Goal: Contribute content: Contribute content

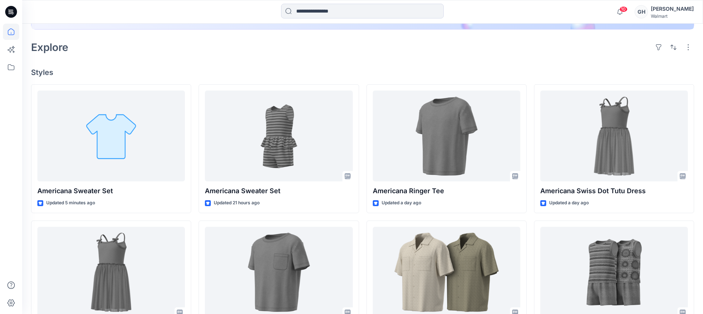
scroll to position [185, 0]
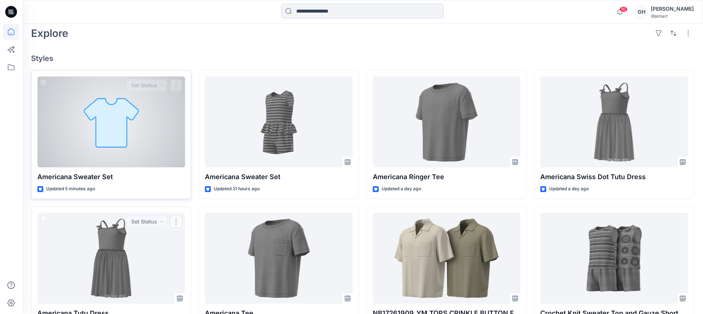
click at [116, 149] on div at bounding box center [111, 122] width 148 height 91
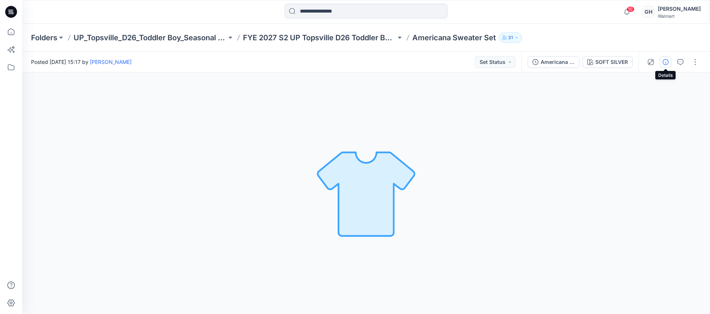
click at [667, 62] on icon "button" at bounding box center [666, 62] width 6 height 6
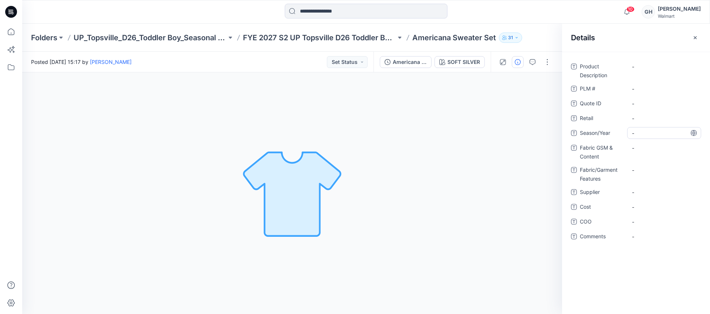
click at [648, 135] on span "-" at bounding box center [664, 133] width 64 height 8
type textarea "**********"
click at [642, 150] on Content "-" at bounding box center [664, 148] width 64 height 8
type textarea "**********"
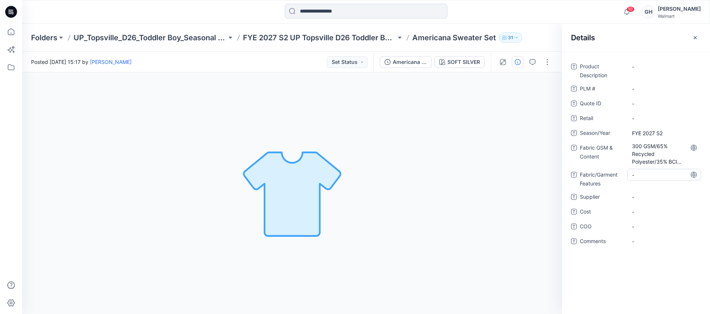
click at [640, 170] on div "-" at bounding box center [664, 175] width 74 height 12
click at [648, 151] on Content "300 GSM/65% Recycled Polyester/35% BCI Cotton/" at bounding box center [664, 153] width 64 height 23
click at [658, 159] on textarea "**********" at bounding box center [664, 153] width 74 height 23
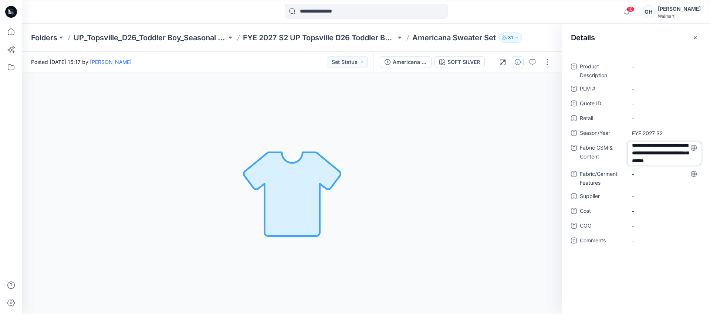
type textarea "**********"
click at [651, 174] on Features "-" at bounding box center [664, 174] width 64 height 8
click at [645, 197] on span "-" at bounding box center [664, 197] width 64 height 8
type textarea "*********"
click at [647, 176] on Features "-" at bounding box center [664, 175] width 64 height 8
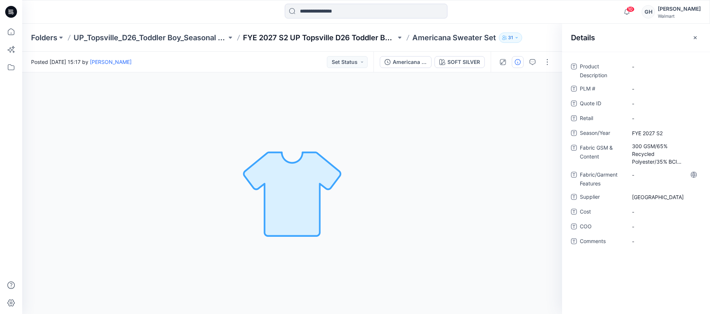
click at [347, 36] on p "FYE 2027 S2 UP Topsville D26 Toddler Boy Seasonal" at bounding box center [319, 38] width 153 height 10
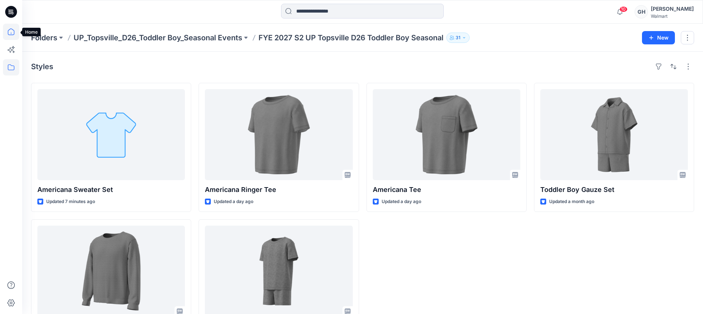
click at [3, 31] on icon at bounding box center [11, 32] width 16 height 16
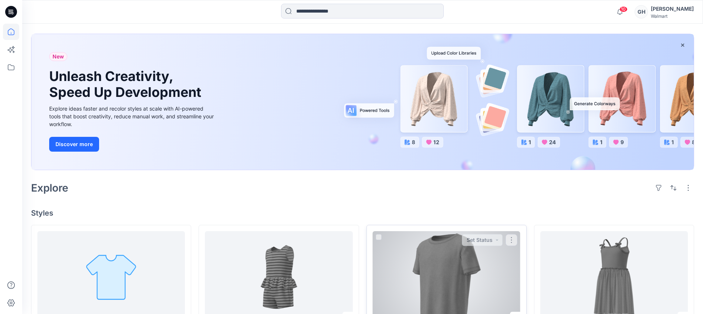
scroll to position [46, 0]
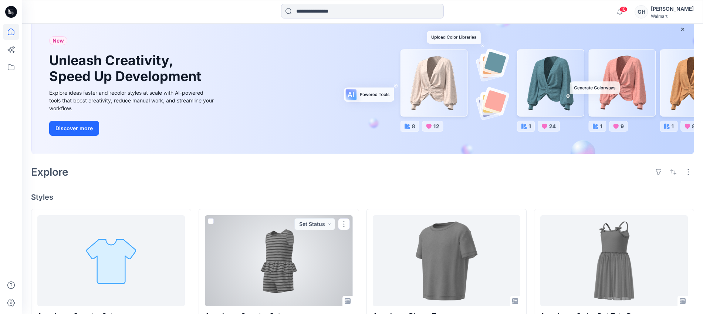
click at [273, 264] on div at bounding box center [279, 260] width 148 height 91
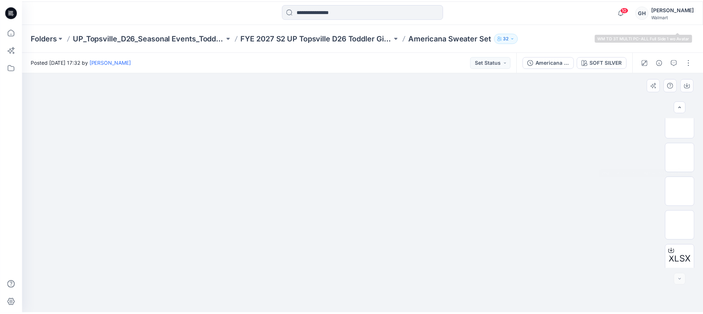
scroll to position [219, 0]
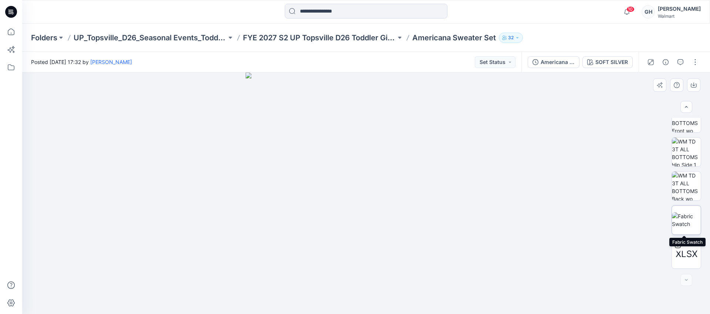
click at [681, 228] on img at bounding box center [686, 220] width 29 height 16
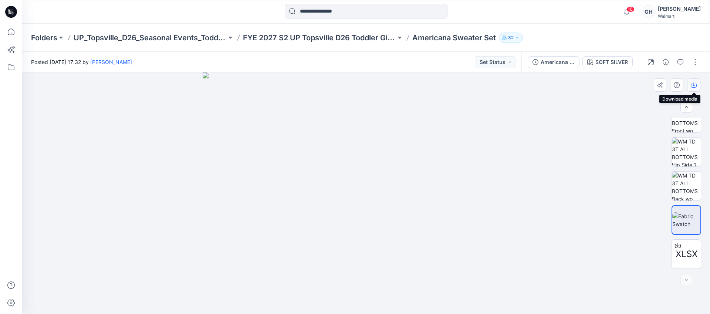
click at [689, 86] on button "button" at bounding box center [693, 84] width 13 height 13
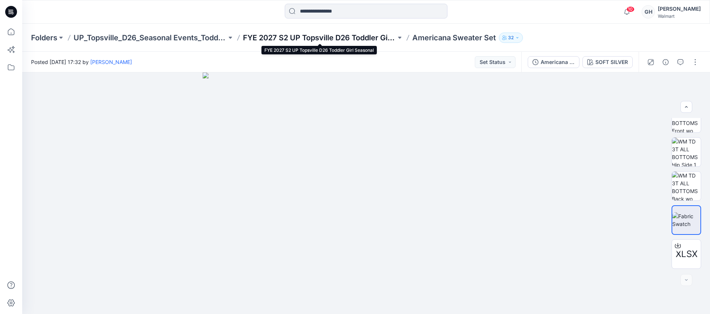
click at [361, 33] on p "FYE 2027 S2 UP Topsville D26 Toddler Girl Seasonal" at bounding box center [319, 38] width 153 height 10
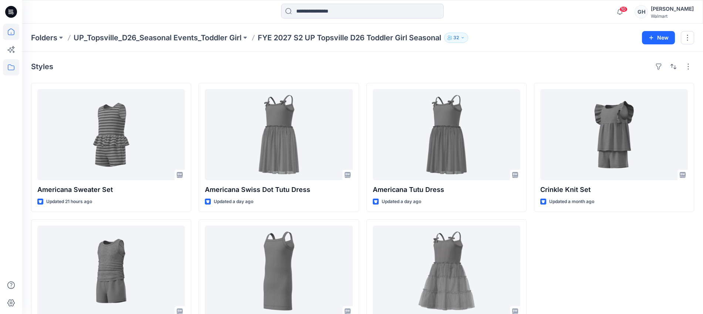
click at [4, 36] on icon at bounding box center [11, 32] width 16 height 16
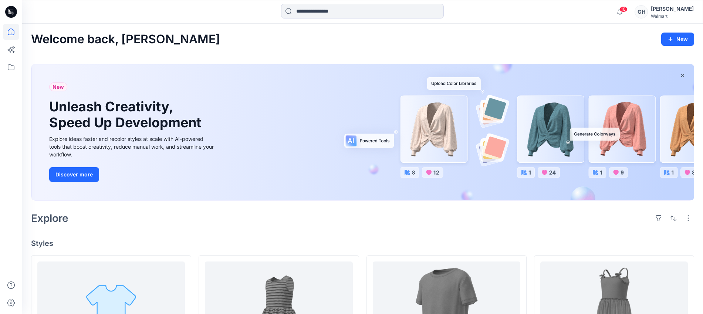
scroll to position [231, 0]
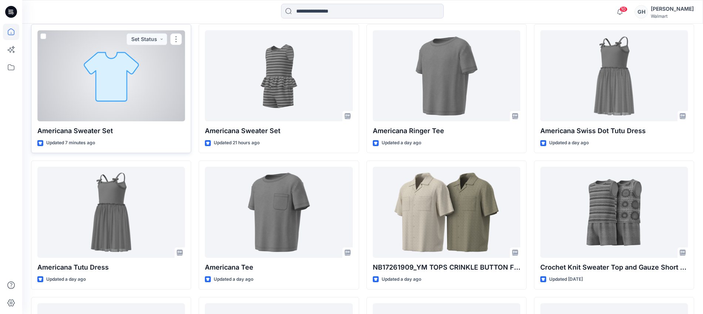
click at [126, 93] on div at bounding box center [111, 75] width 148 height 91
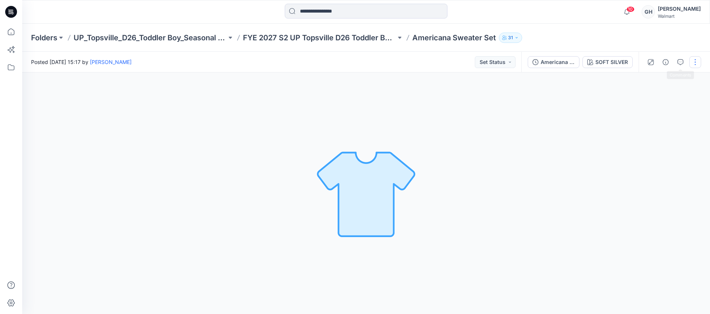
click at [696, 60] on button "button" at bounding box center [695, 62] width 12 height 12
click at [648, 96] on p "Edit" at bounding box center [647, 100] width 9 height 8
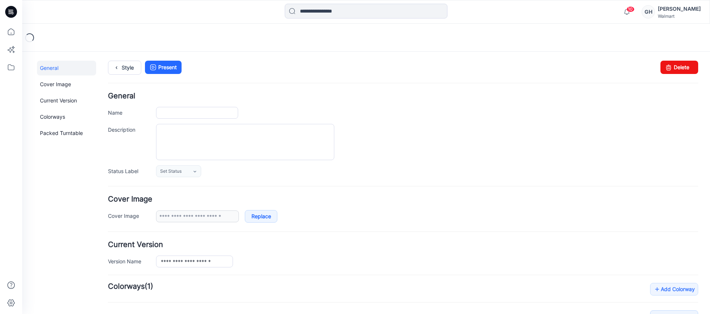
type input "**********"
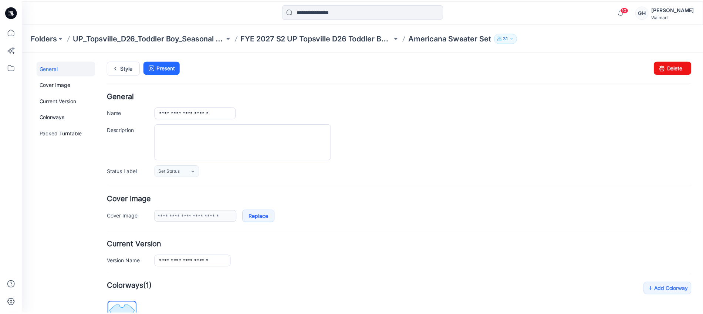
scroll to position [167, 0]
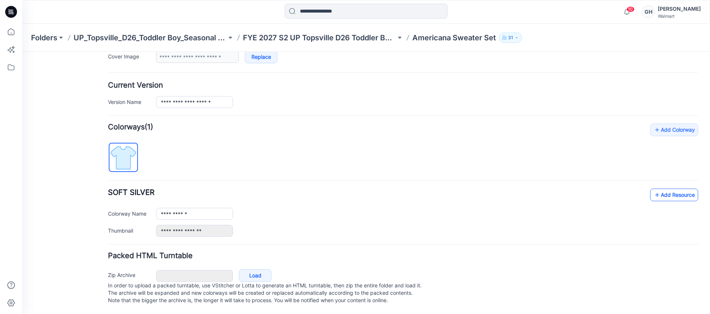
click at [657, 189] on link "Add Resource" at bounding box center [674, 195] width 48 height 13
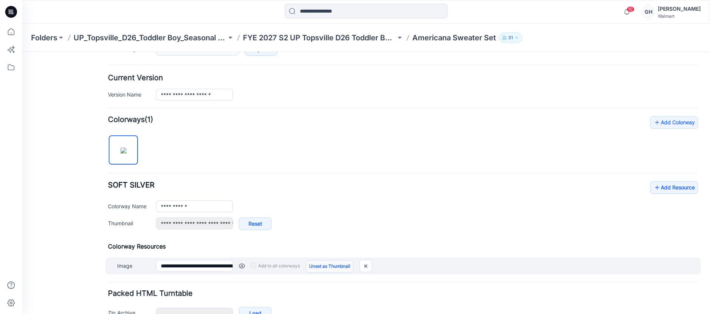
click at [323, 264] on link "Unset as Thumbnail" at bounding box center [330, 266] width 48 height 13
type input "**********"
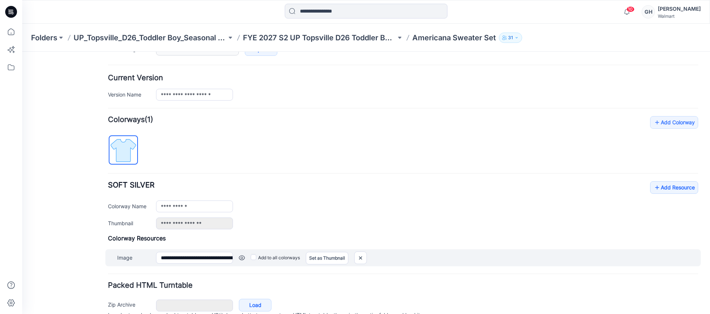
click at [190, 265] on div "**********" at bounding box center [402, 257] width 595 height 17
click at [192, 261] on input "**********" at bounding box center [194, 258] width 77 height 12
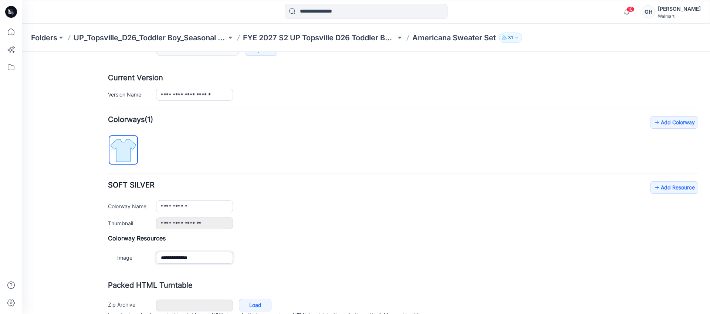
type input "**********"
click at [209, 269] on form "**********" at bounding box center [403, 131] width 590 height 411
click at [678, 190] on link "Add Resource" at bounding box center [674, 187] width 48 height 13
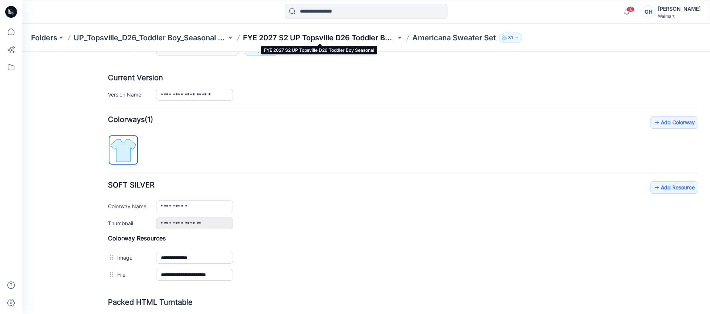
click at [348, 38] on p "FYE 2027 S2 UP Topsville D26 Toddler Boy Seasonal" at bounding box center [319, 38] width 153 height 10
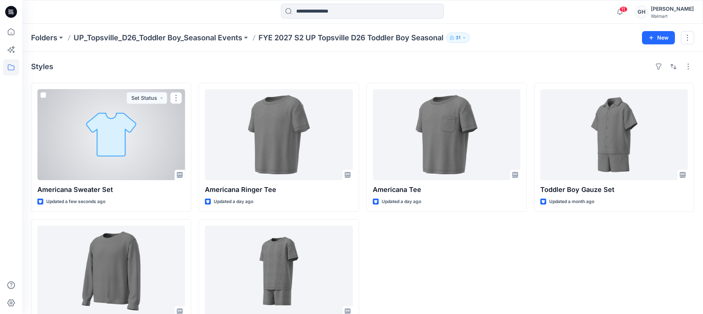
click at [129, 150] on div at bounding box center [111, 134] width 148 height 91
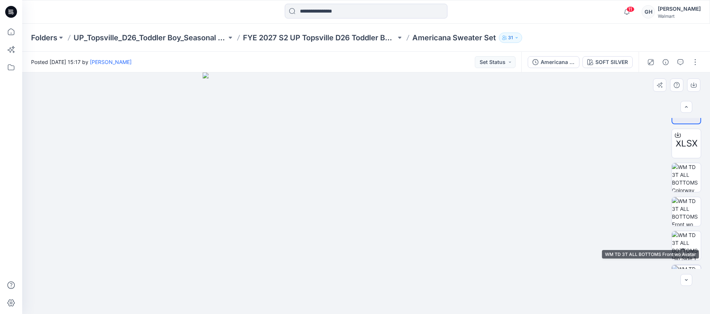
scroll to position [83, 0]
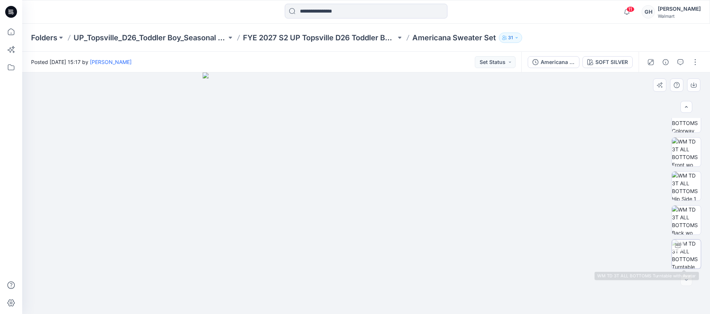
click at [686, 242] on img at bounding box center [686, 254] width 29 height 29
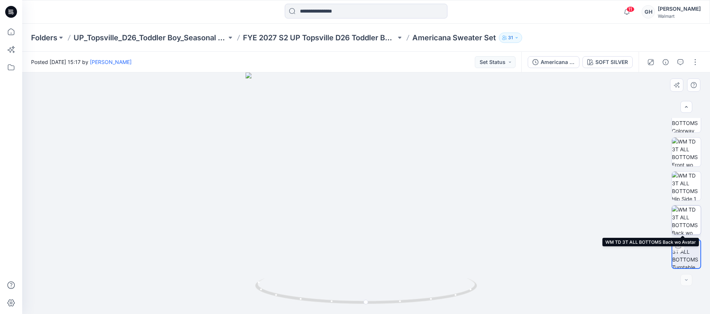
scroll to position [0, 0]
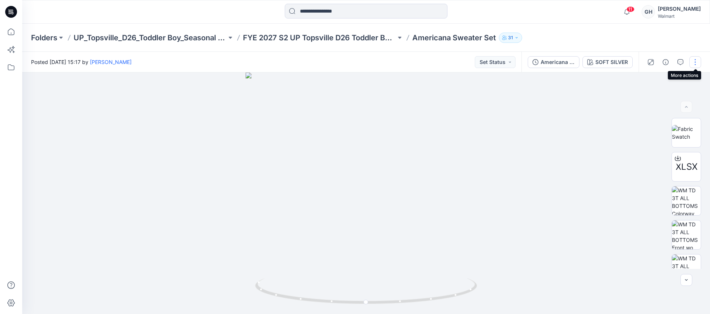
click at [697, 63] on button "button" at bounding box center [695, 62] width 12 height 12
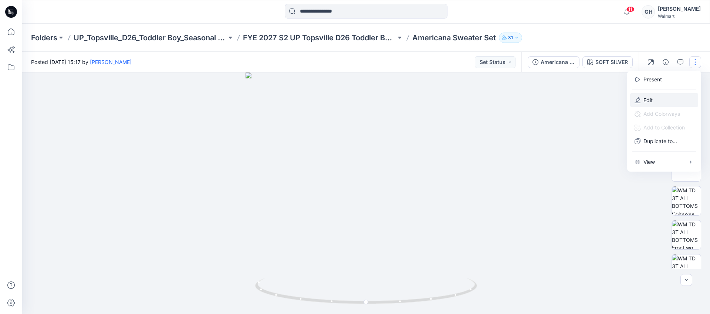
click at [632, 99] on button "Edit" at bounding box center [664, 100] width 68 height 14
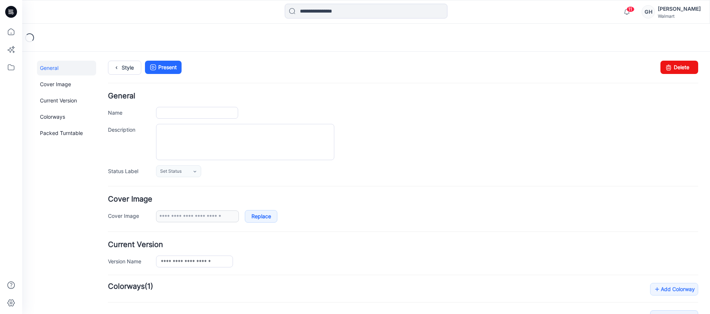
type input "**********"
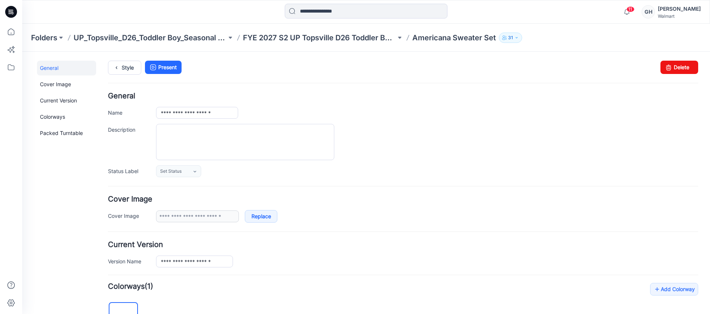
scroll to position [185, 0]
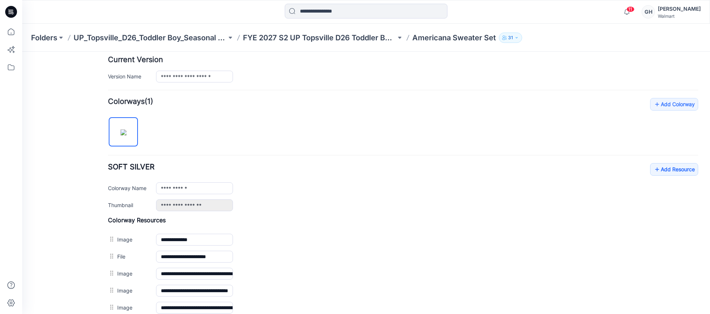
drag, startPoint x: 367, startPoint y: 273, endPoint x: 401, endPoint y: 53, distance: 222.4
click at [22, 52] on img at bounding box center [22, 52] width 0 height 0
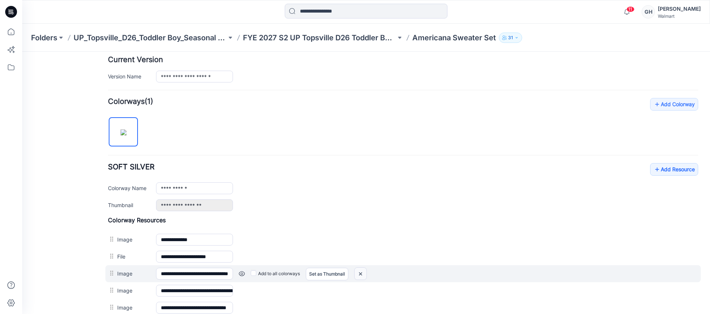
click at [22, 52] on img at bounding box center [22, 52] width 0 height 0
drag, startPoint x: 360, startPoint y: 274, endPoint x: 398, endPoint y: 56, distance: 221.2
click at [22, 52] on img at bounding box center [22, 52] width 0 height 0
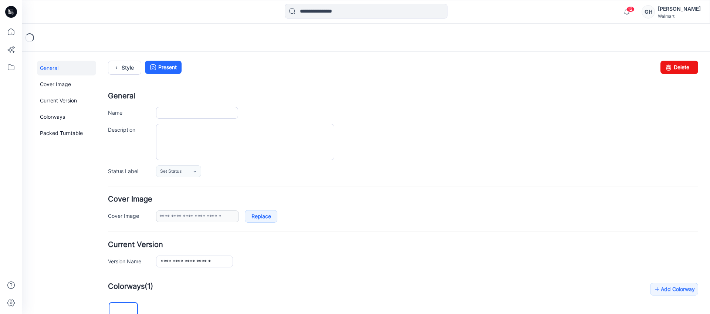
type input "**********"
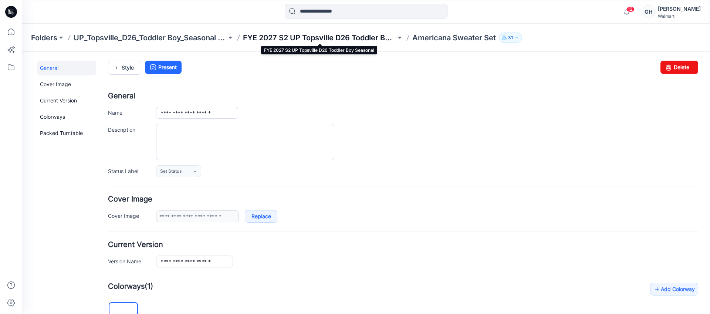
click at [348, 37] on p "FYE 2027 S2 UP Topsville D26 Toddler Boy Seasonal" at bounding box center [319, 38] width 153 height 10
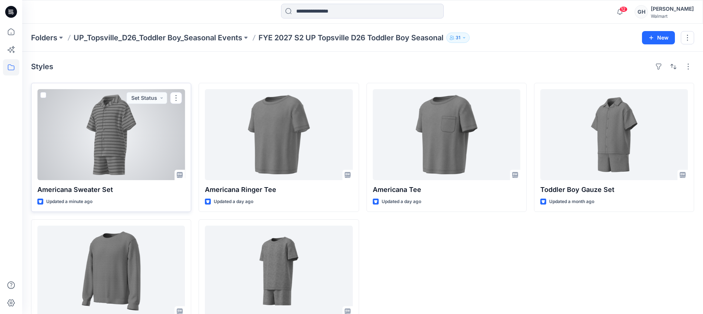
click at [121, 155] on div at bounding box center [111, 134] width 148 height 91
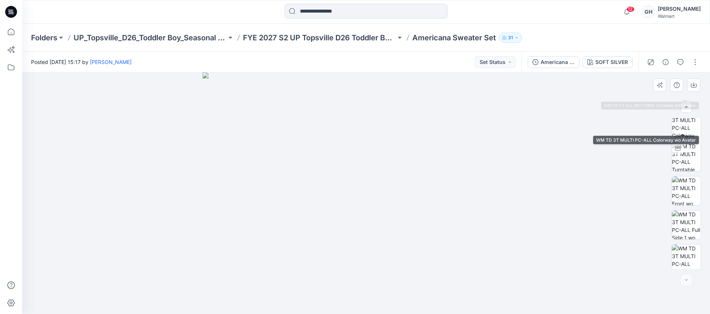
scroll to position [117, 0]
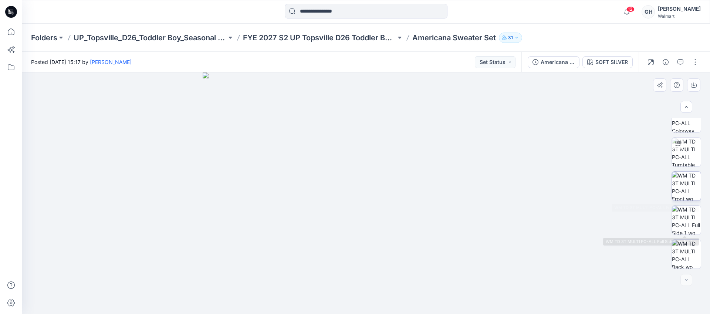
click at [682, 197] on img at bounding box center [686, 186] width 29 height 29
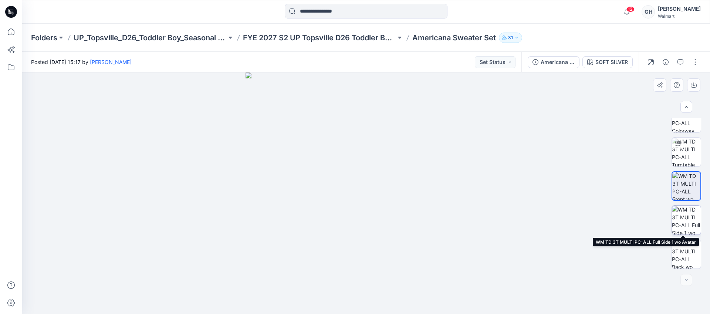
click at [683, 222] on img at bounding box center [686, 220] width 29 height 29
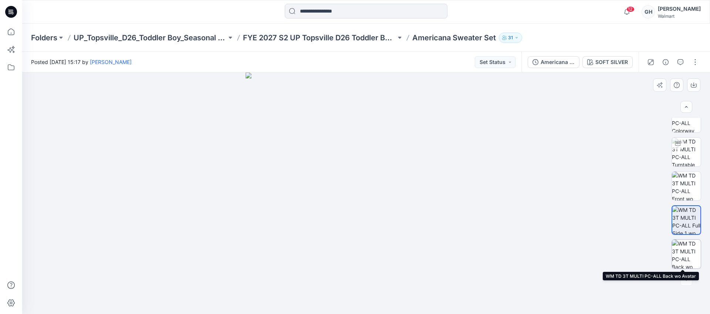
click at [683, 241] on img at bounding box center [686, 254] width 29 height 29
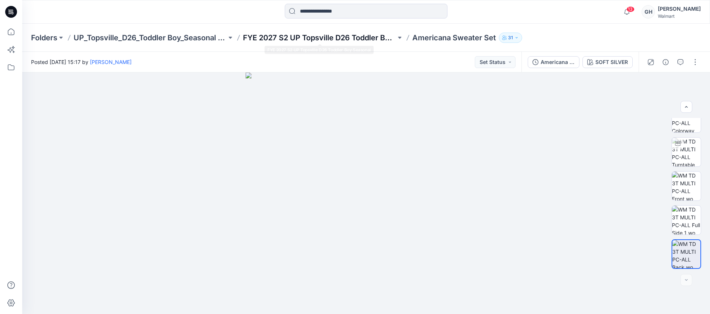
click at [334, 33] on p "FYE 2027 S2 UP Topsville D26 Toddler Boy Seasonal" at bounding box center [319, 38] width 153 height 10
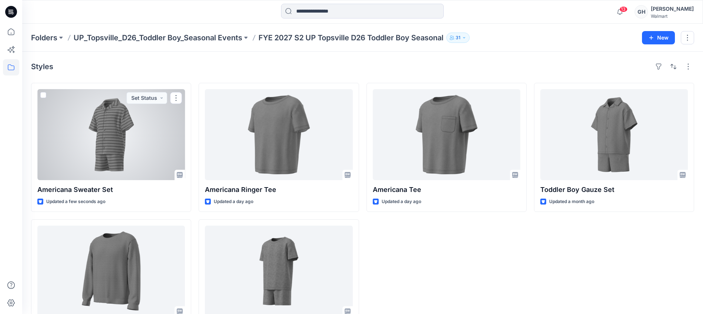
click at [90, 134] on div at bounding box center [111, 134] width 148 height 91
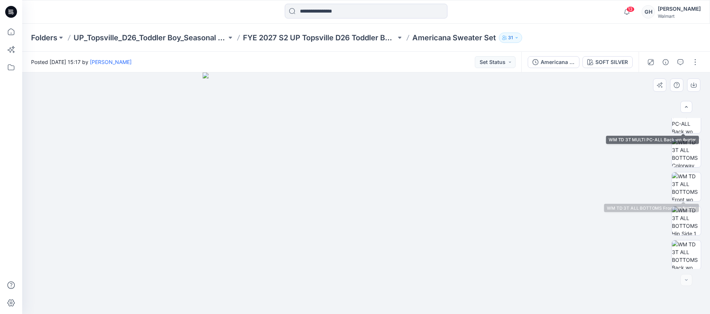
scroll to position [253, 0]
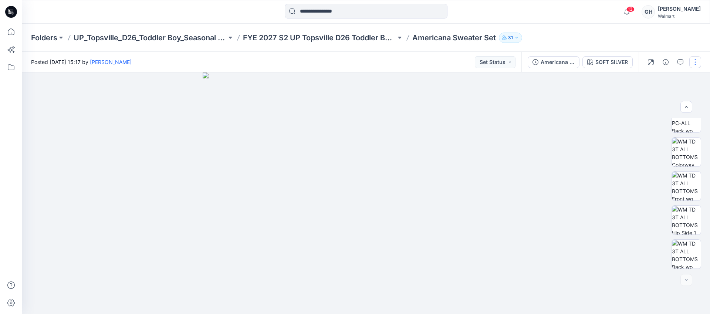
click at [697, 62] on button "button" at bounding box center [695, 62] width 12 height 12
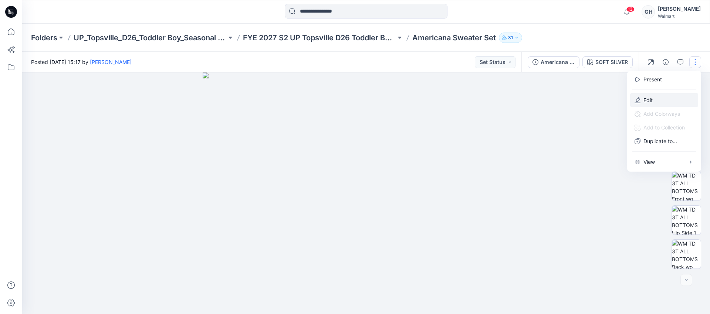
click at [643, 99] on button "Edit" at bounding box center [664, 100] width 68 height 14
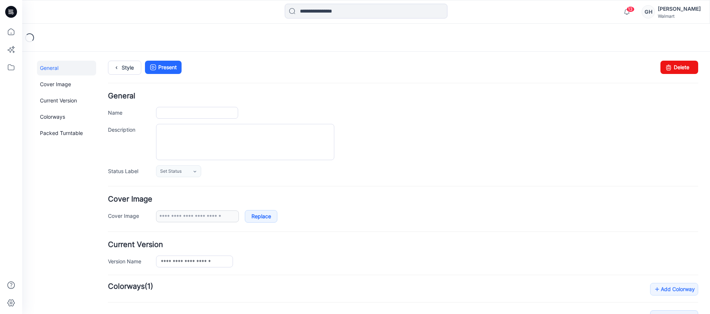
type input "**********"
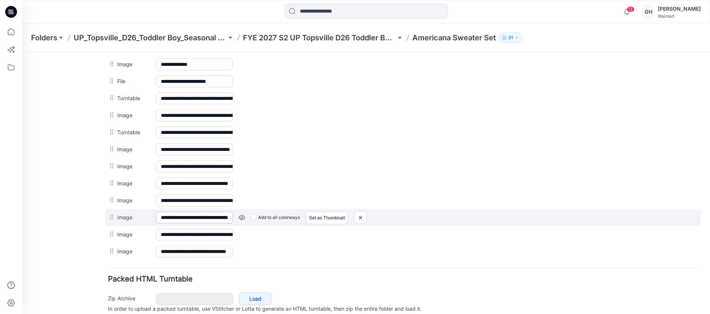
scroll to position [353, 0]
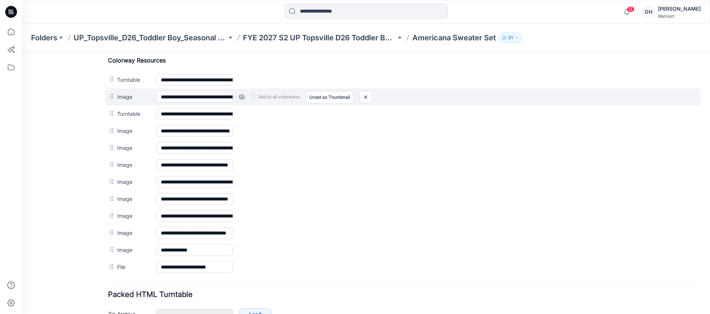
click at [241, 95] on link at bounding box center [242, 97] width 6 height 6
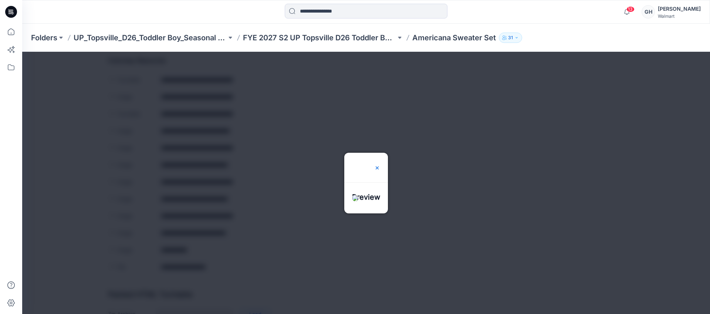
click at [380, 165] on img at bounding box center [377, 168] width 6 height 6
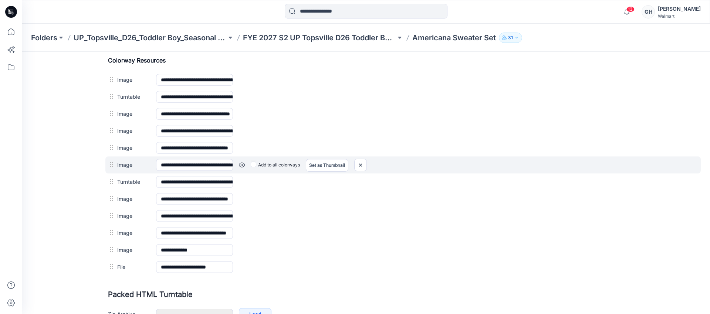
click at [22, 52] on link at bounding box center [22, 52] width 0 height 0
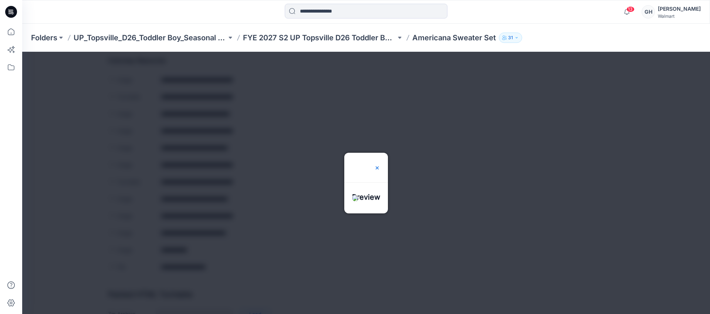
click at [380, 165] on img at bounding box center [377, 168] width 6 height 6
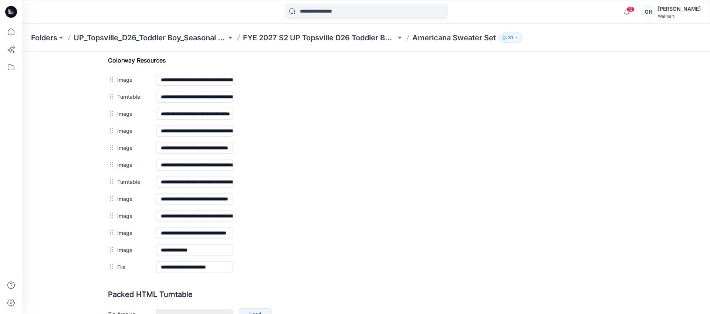
click at [22, 52] on img at bounding box center [22, 52] width 0 height 0
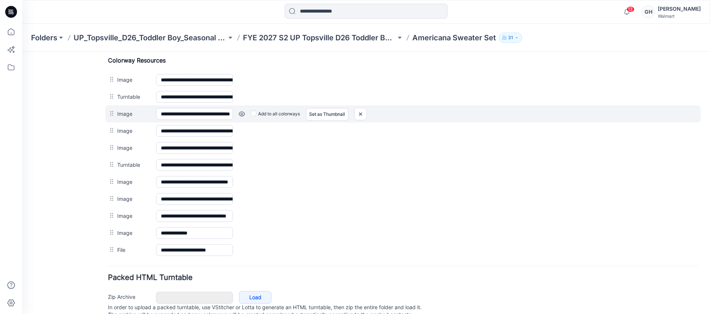
click at [22, 52] on link at bounding box center [22, 52] width 0 height 0
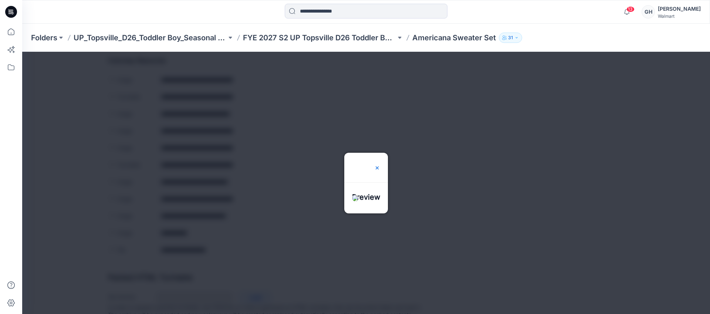
click at [380, 165] on img at bounding box center [377, 168] width 6 height 6
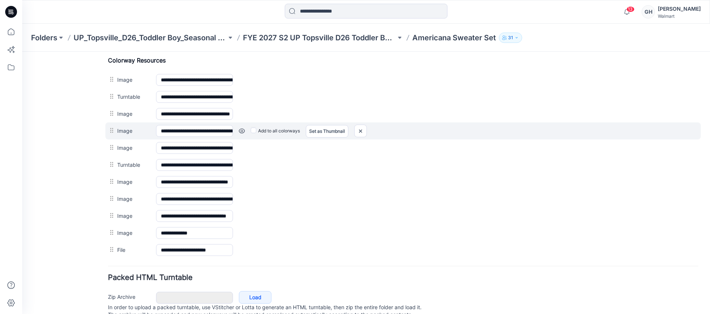
click at [22, 52] on link at bounding box center [22, 52] width 0 height 0
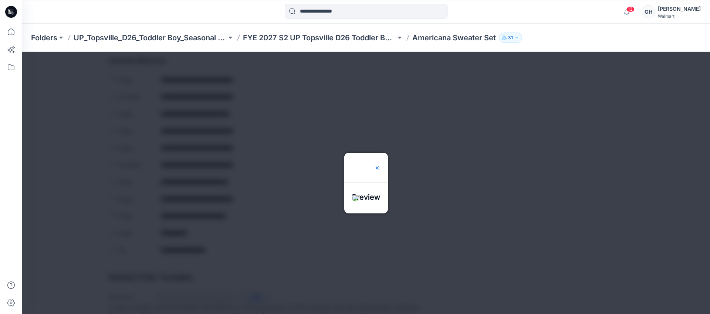
click at [380, 165] on img at bounding box center [377, 168] width 6 height 6
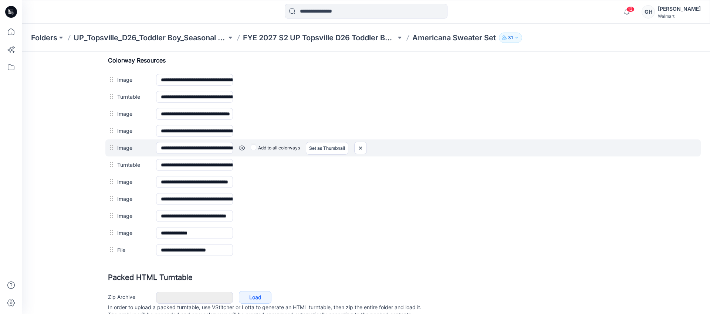
click at [22, 52] on link at bounding box center [22, 52] width 0 height 0
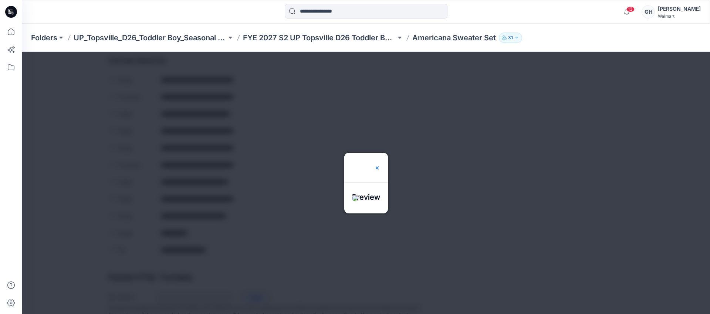
click at [380, 165] on img at bounding box center [377, 168] width 6 height 6
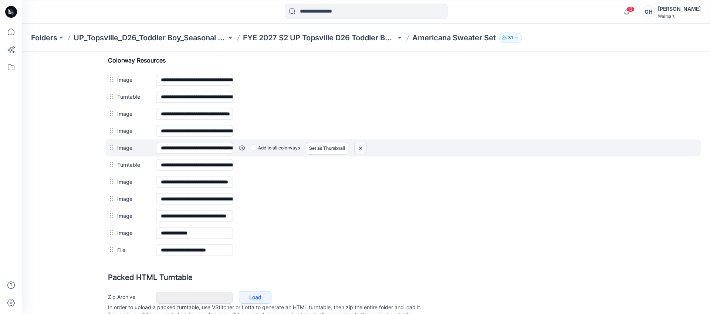
click at [22, 52] on img at bounding box center [22, 52] width 0 height 0
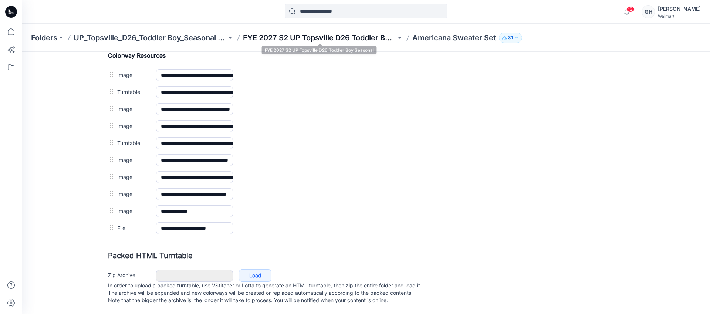
click at [357, 35] on p "FYE 2027 S2 UP Topsville D26 Toddler Boy Seasonal" at bounding box center [319, 38] width 153 height 10
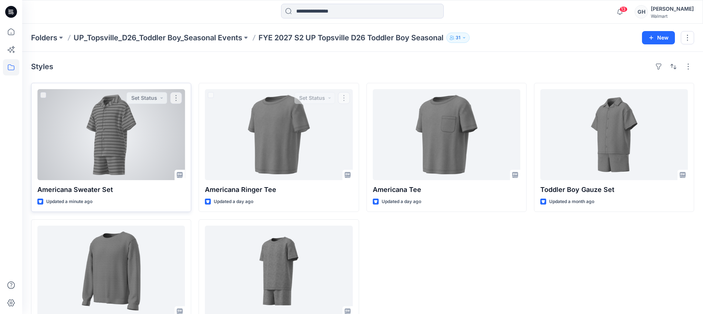
click at [110, 142] on div at bounding box center [111, 134] width 148 height 91
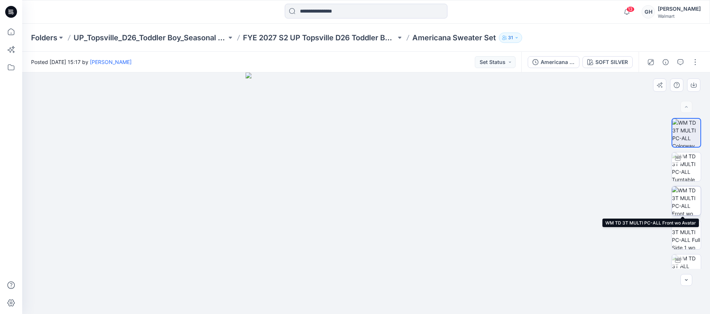
drag, startPoint x: 686, startPoint y: 198, endPoint x: 687, endPoint y: 232, distance: 33.7
click at [686, 199] on img at bounding box center [686, 200] width 29 height 29
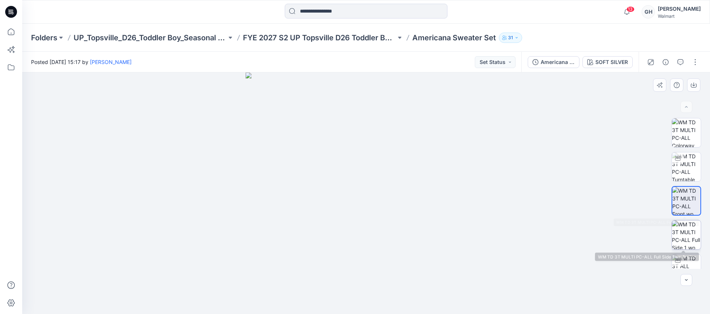
click at [687, 233] on img at bounding box center [686, 234] width 29 height 29
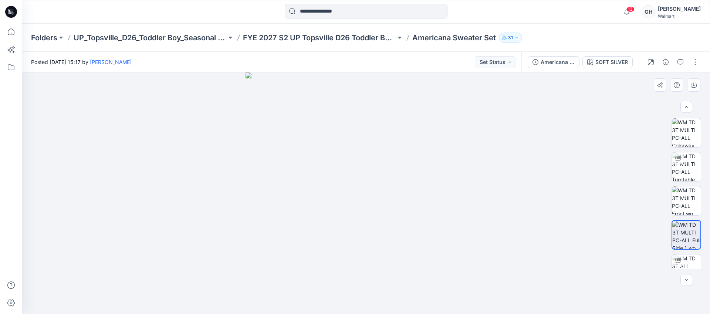
scroll to position [185, 0]
click at [373, 44] on div "Folders UP_Topsville_D26_Toddler Boy_Seasonal Events FYE 2027 S2 UP Topsville D…" at bounding box center [366, 38] width 688 height 28
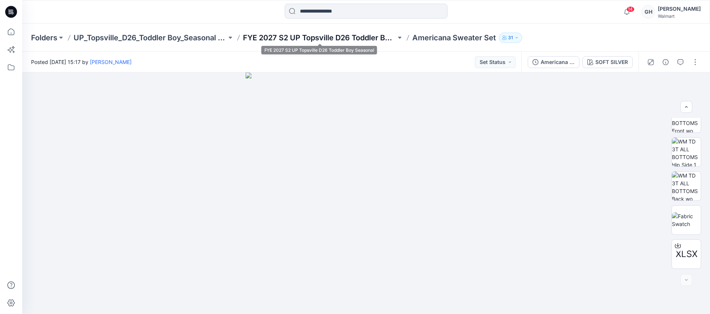
click at [370, 36] on p "FYE 2027 S2 UP Topsville D26 Toddler Boy Seasonal" at bounding box center [319, 38] width 153 height 10
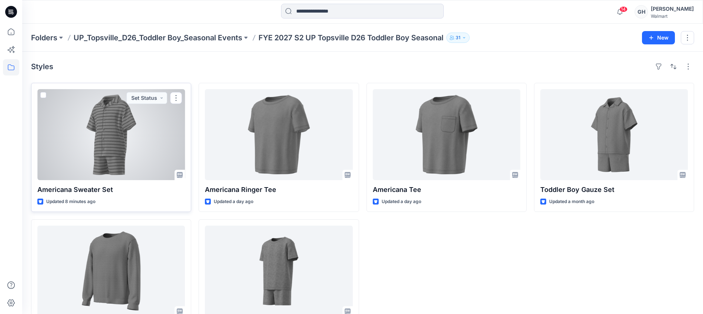
click at [78, 131] on div at bounding box center [111, 134] width 148 height 91
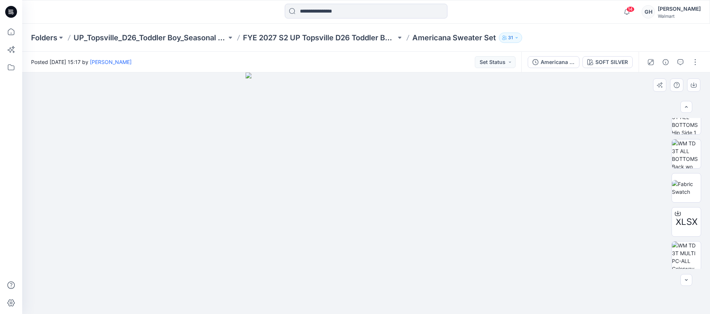
scroll to position [253, 0]
click at [691, 58] on button "button" at bounding box center [695, 62] width 12 height 12
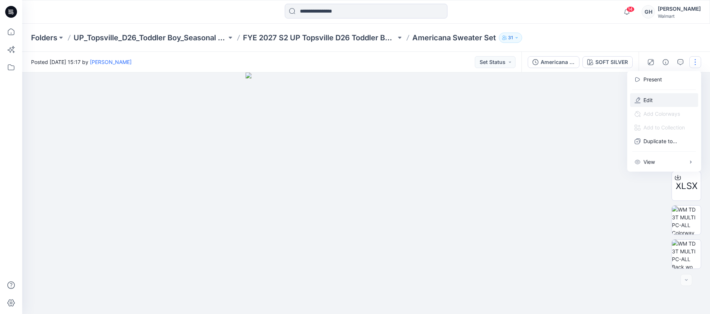
click at [655, 97] on button "Edit" at bounding box center [664, 100] width 68 height 14
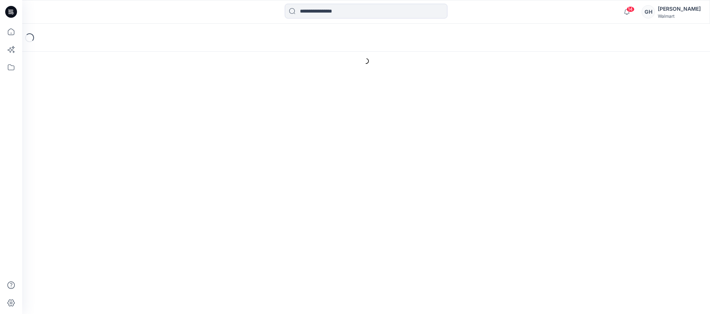
type input "**********"
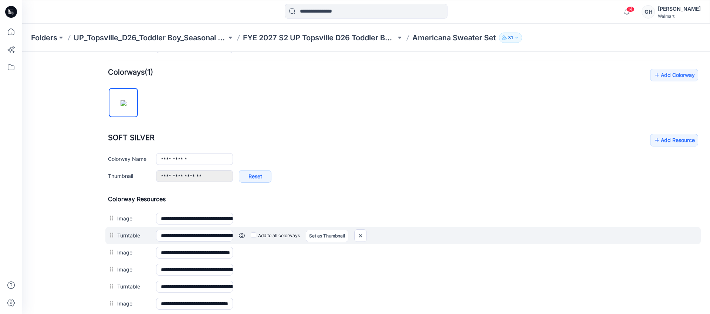
scroll to position [399, 0]
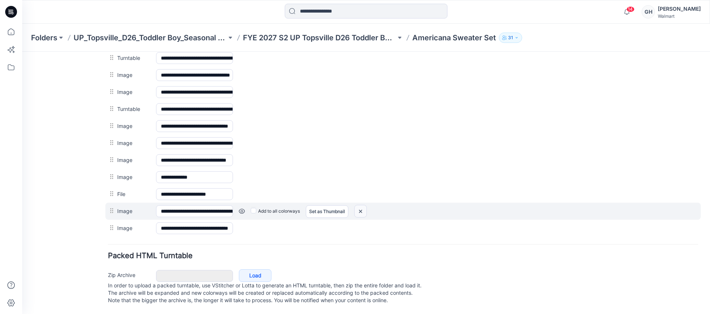
click at [22, 52] on img at bounding box center [22, 52] width 0 height 0
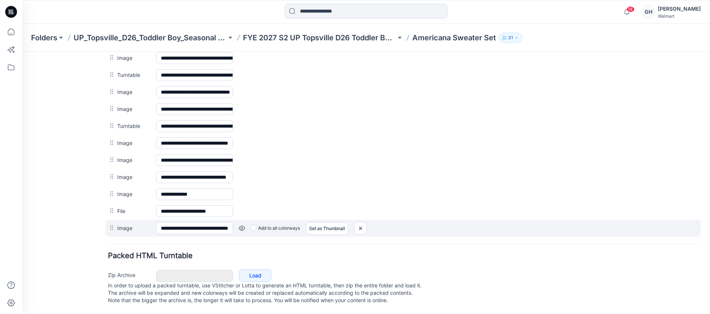
scroll to position [374, 0]
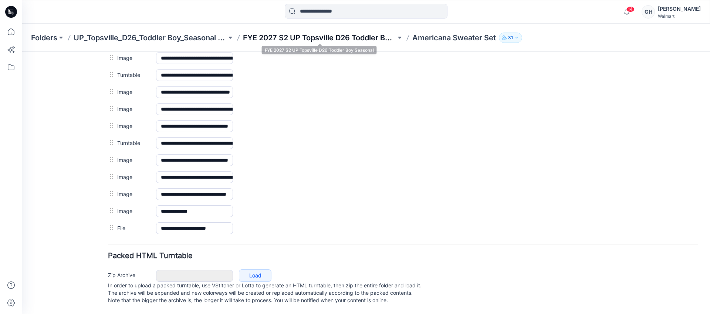
click at [349, 38] on p "FYE 2027 S2 UP Topsville D26 Toddler Boy Seasonal" at bounding box center [319, 38] width 153 height 10
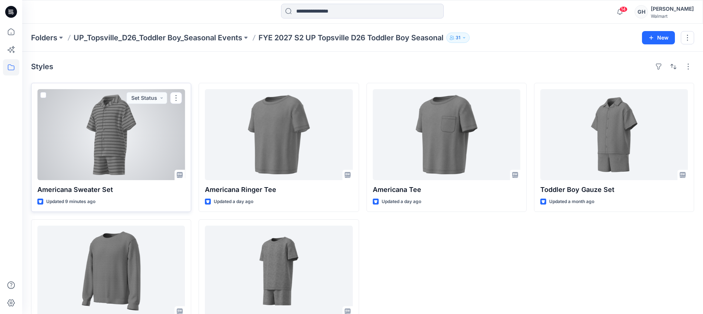
click at [100, 153] on div at bounding box center [111, 134] width 148 height 91
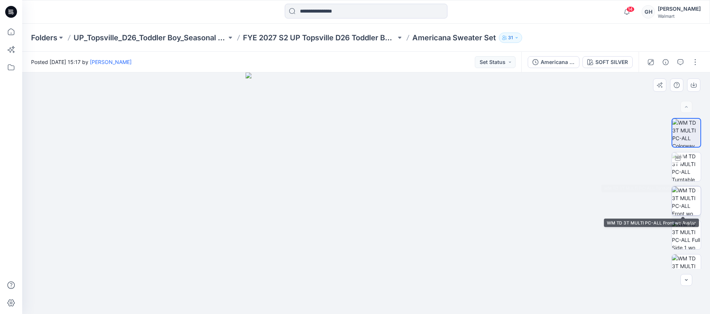
click at [689, 166] on img at bounding box center [686, 166] width 29 height 29
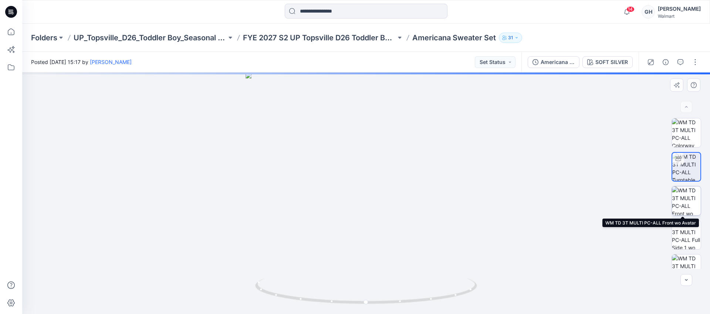
click at [680, 196] on img at bounding box center [686, 200] width 29 height 29
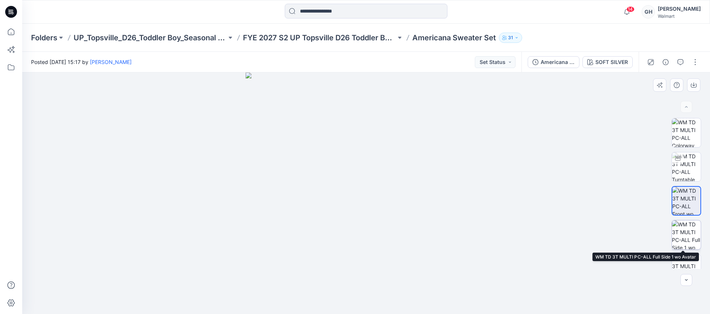
click at [685, 228] on img at bounding box center [686, 234] width 29 height 29
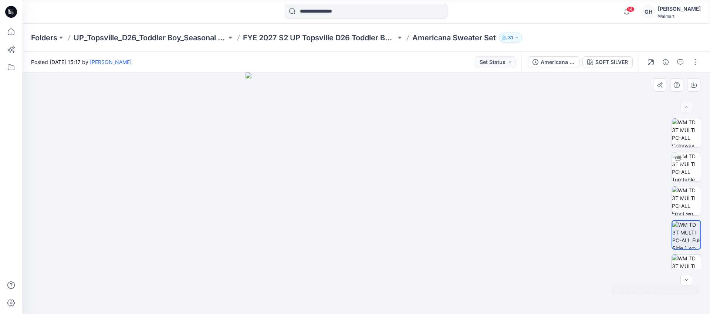
click at [685, 256] on img at bounding box center [686, 268] width 29 height 29
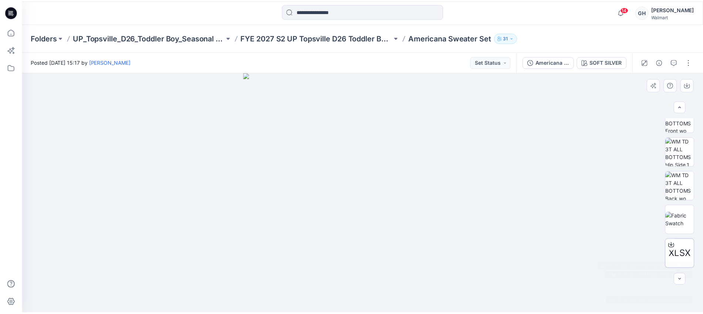
scroll to position [80, 0]
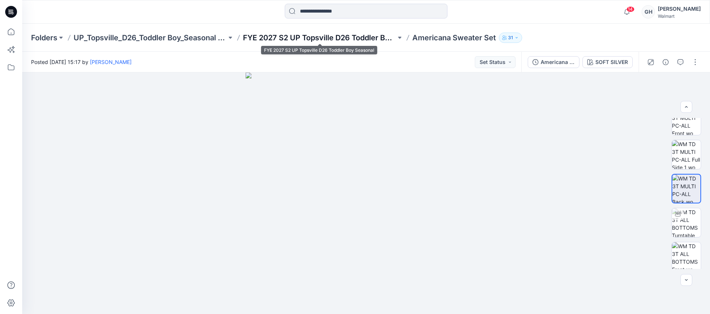
click at [320, 38] on p "FYE 2027 S2 UP Topsville D26 Toddler Boy Seasonal" at bounding box center [319, 38] width 153 height 10
